Goal: Information Seeking & Learning: Find specific page/section

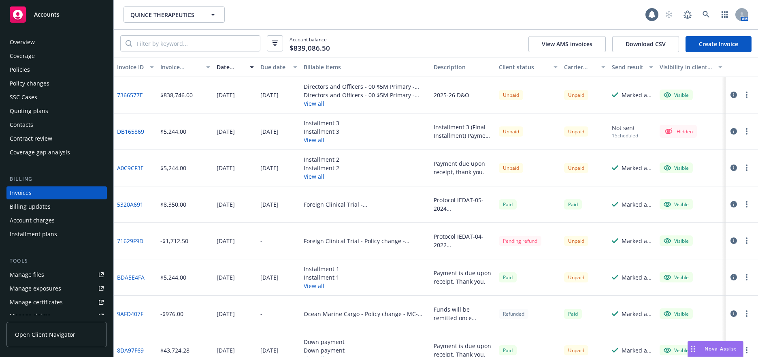
scroll to position [2, 0]
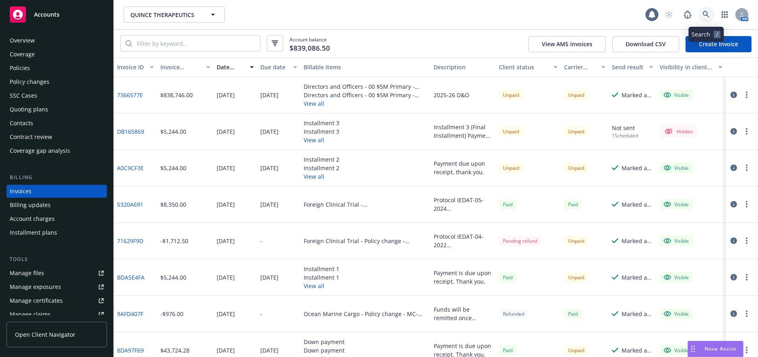
click at [705, 13] on icon at bounding box center [706, 14] width 7 height 7
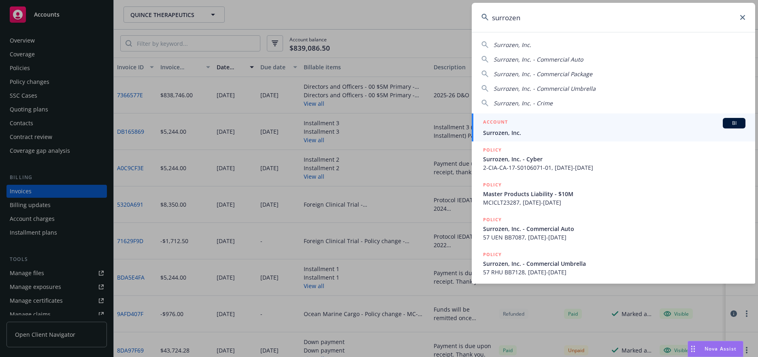
type input "surrozen"
click at [506, 132] on span "Surrozen, Inc." at bounding box center [614, 132] width 263 height 9
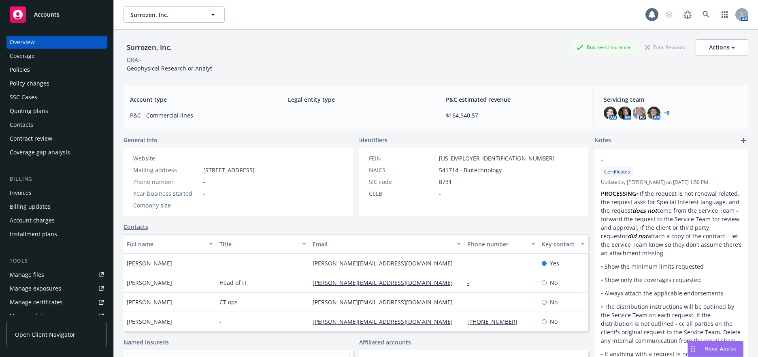
click at [22, 69] on div "Policies" at bounding box center [20, 69] width 20 height 13
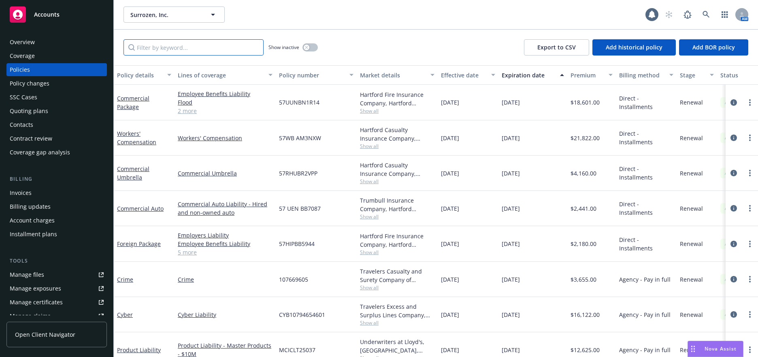
click at [159, 50] on input "Filter by keyword..." at bounding box center [194, 47] width 140 height 16
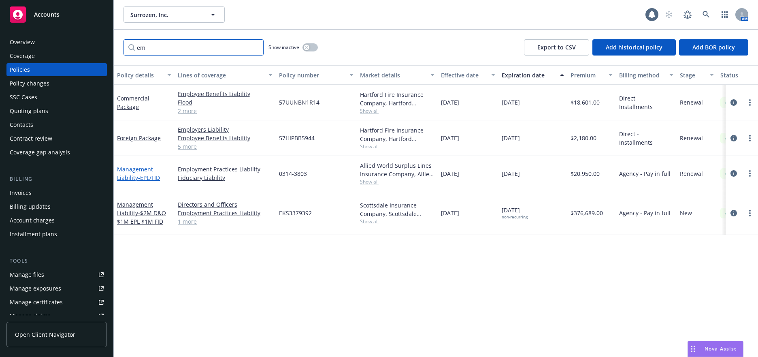
type input "em"
click at [160, 178] on span "- EPL/FID" at bounding box center [149, 178] width 22 height 8
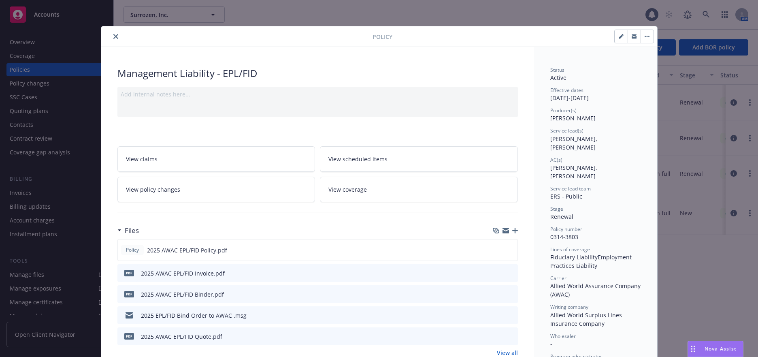
click at [647, 36] on icon "button" at bounding box center [647, 36] width 1 height 1
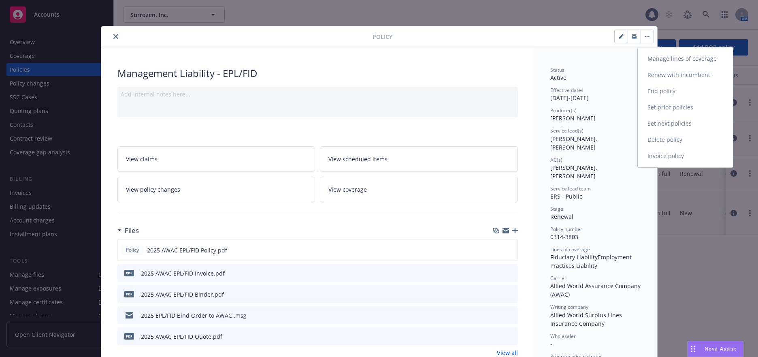
click at [658, 57] on link "Manage lines of coverage" at bounding box center [685, 59] width 95 height 16
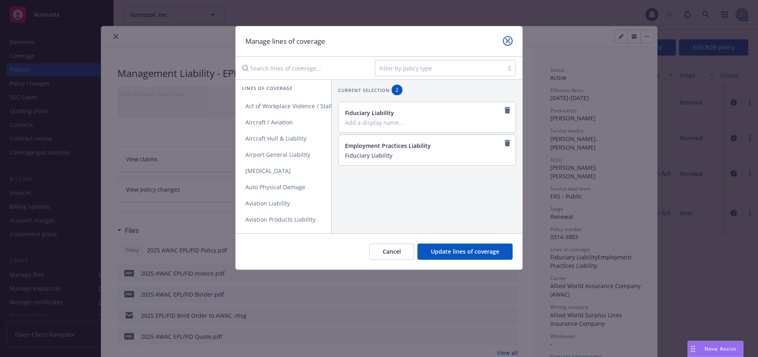
click at [507, 40] on icon "close" at bounding box center [508, 40] width 5 height 5
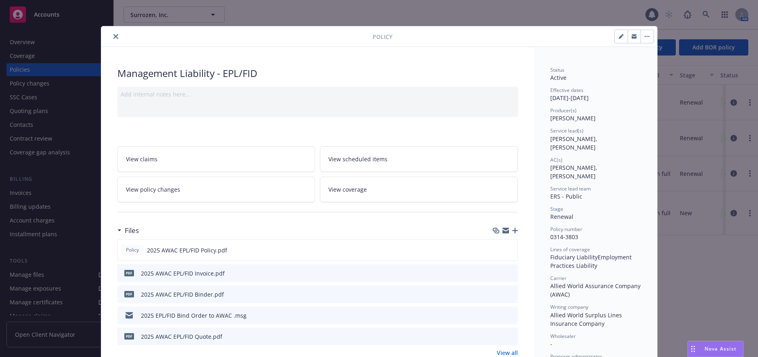
drag, startPoint x: 409, startPoint y: 37, endPoint x: 408, endPoint y: 21, distance: 15.8
click at [408, 21] on div "Policy Management Liability - EPL/FID Add internal notes here... View claims Vi…" at bounding box center [379, 178] width 758 height 357
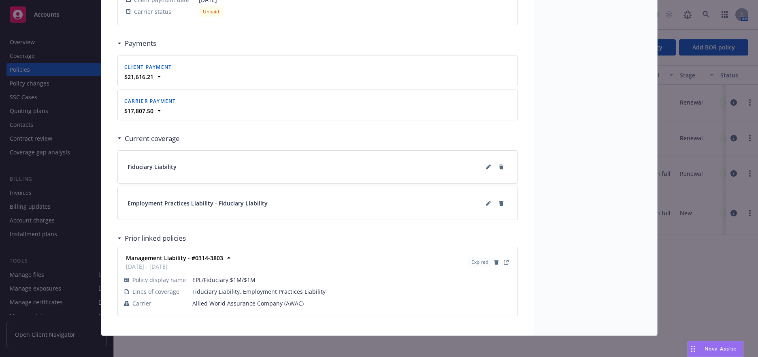
scroll to position [804, 0]
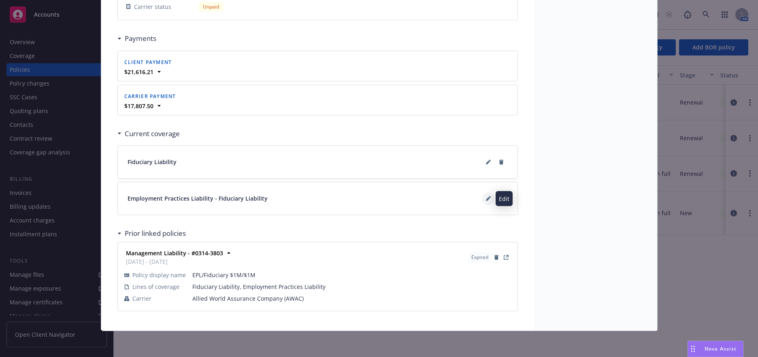
click at [486, 199] on icon at bounding box center [488, 199] width 4 height 4
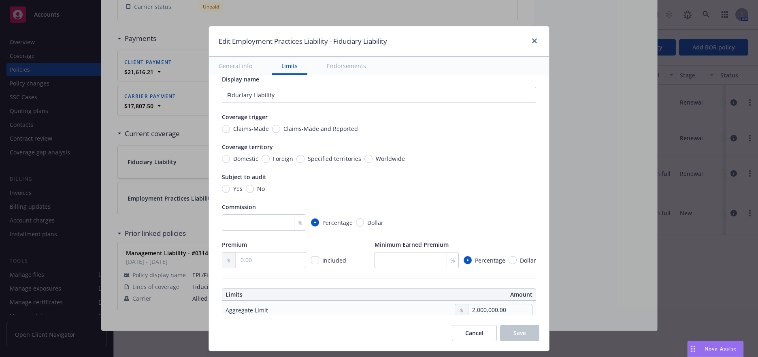
scroll to position [0, 0]
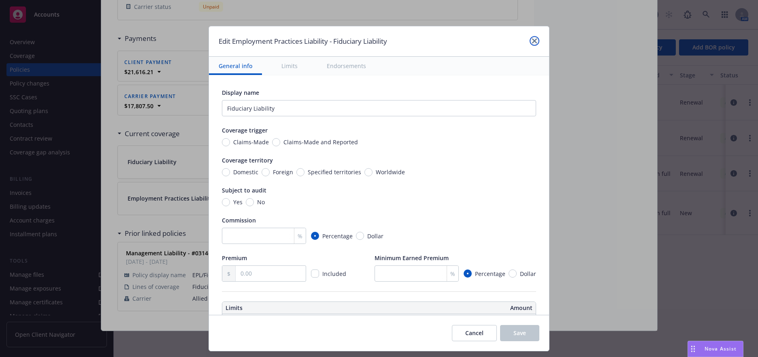
click at [533, 41] on icon "close" at bounding box center [534, 40] width 5 height 5
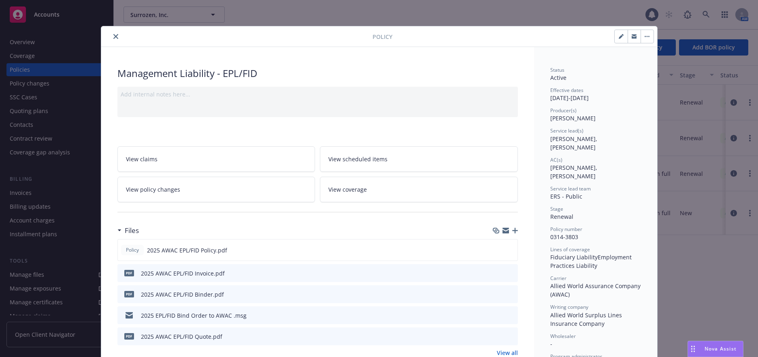
click at [113, 37] on icon "close" at bounding box center [115, 36] width 5 height 5
